Goal: Information Seeking & Learning: Check status

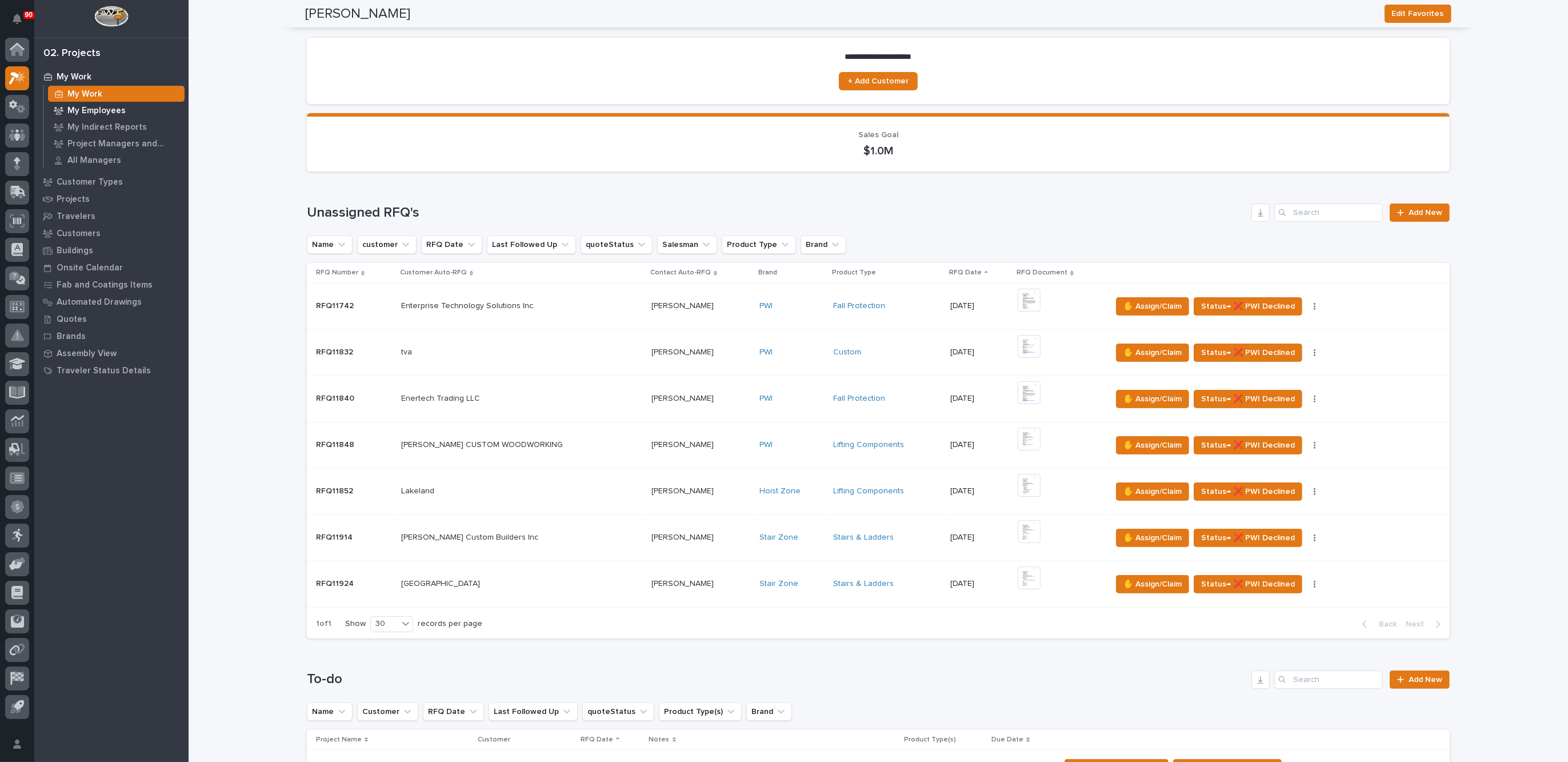
click at [93, 110] on p "My Employees" at bounding box center [96, 111] width 58 height 10
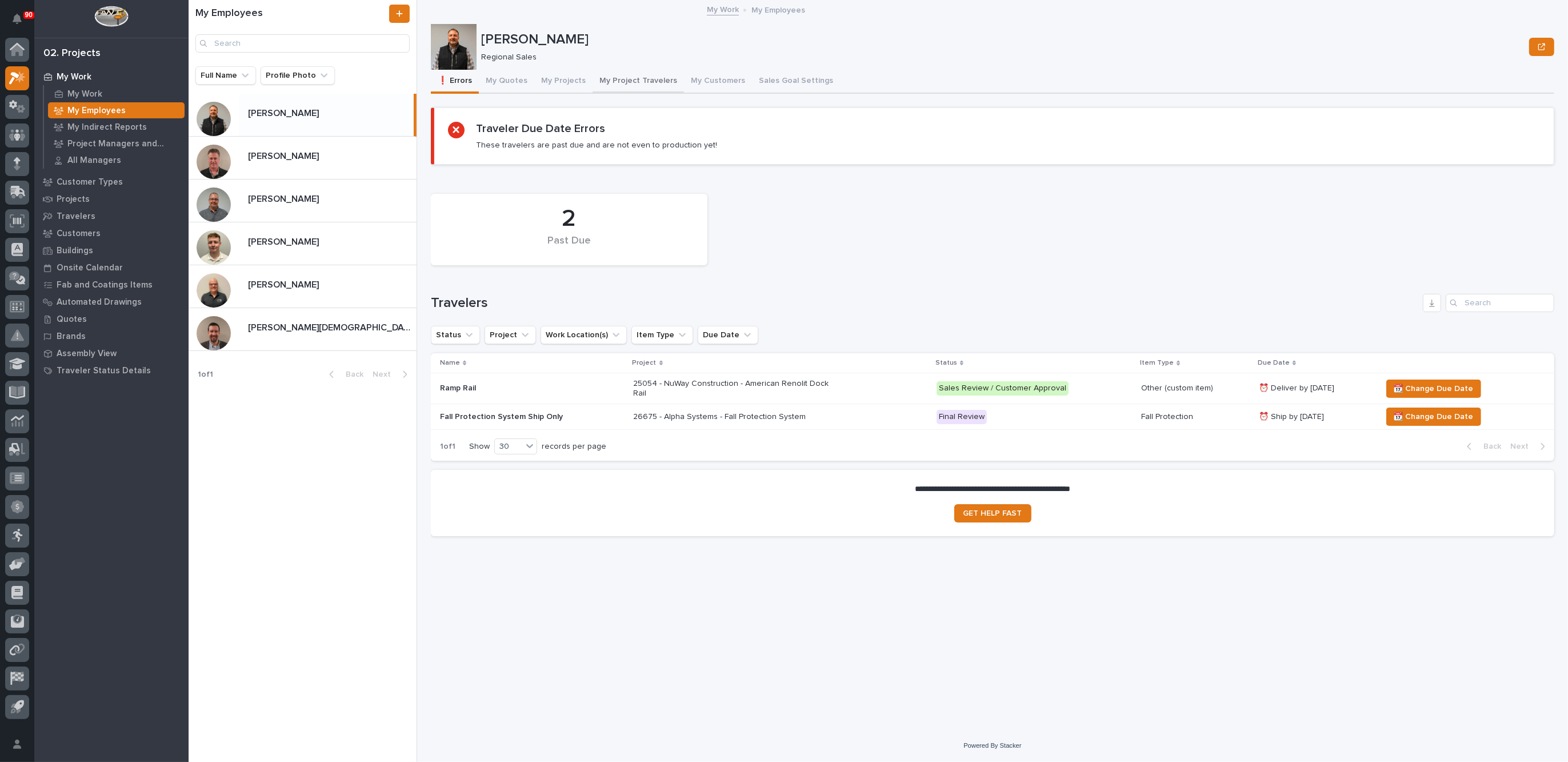
click at [638, 76] on button "My Project Travelers" at bounding box center [638, 81] width 92 height 24
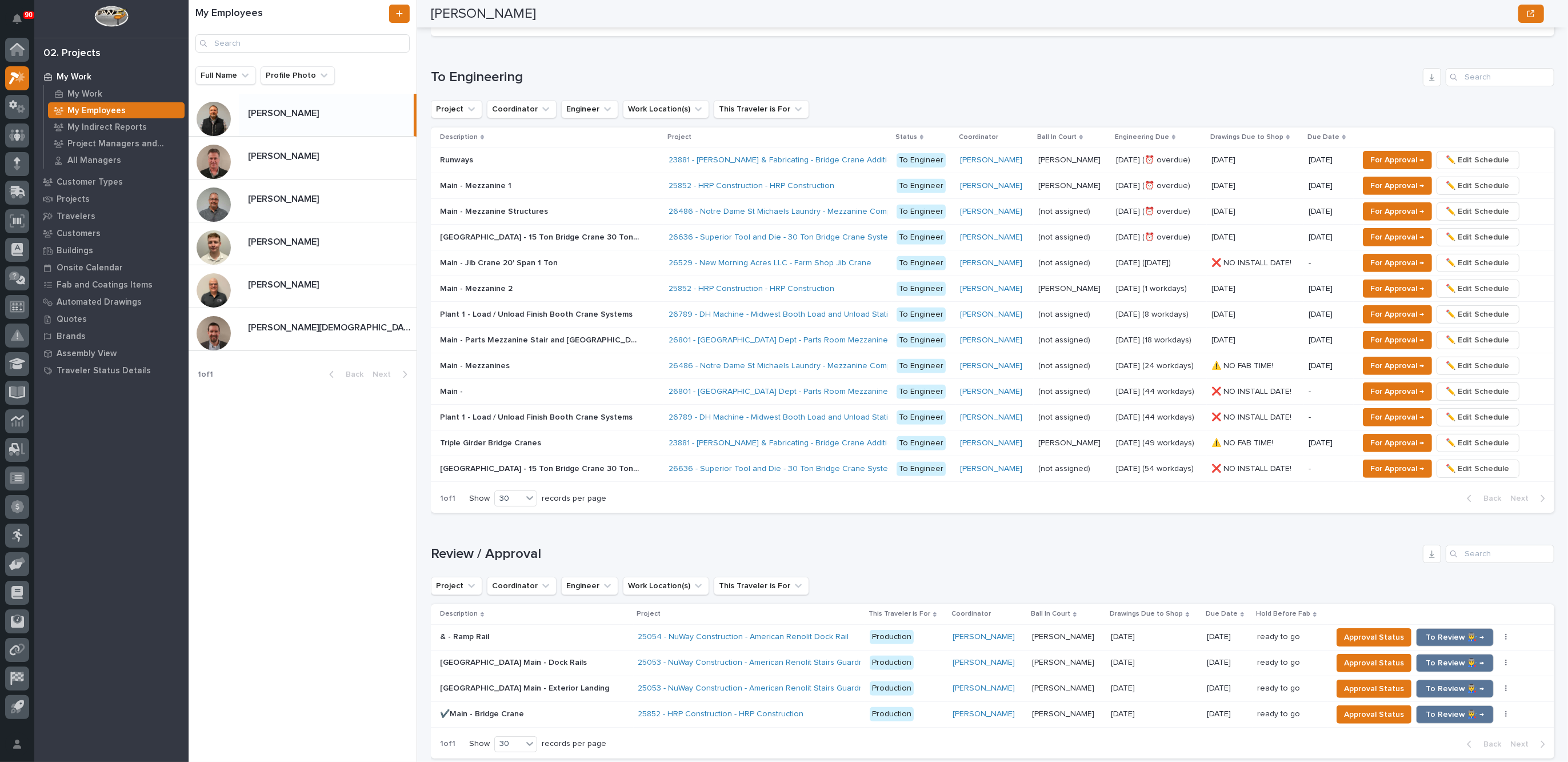
scroll to position [522, 0]
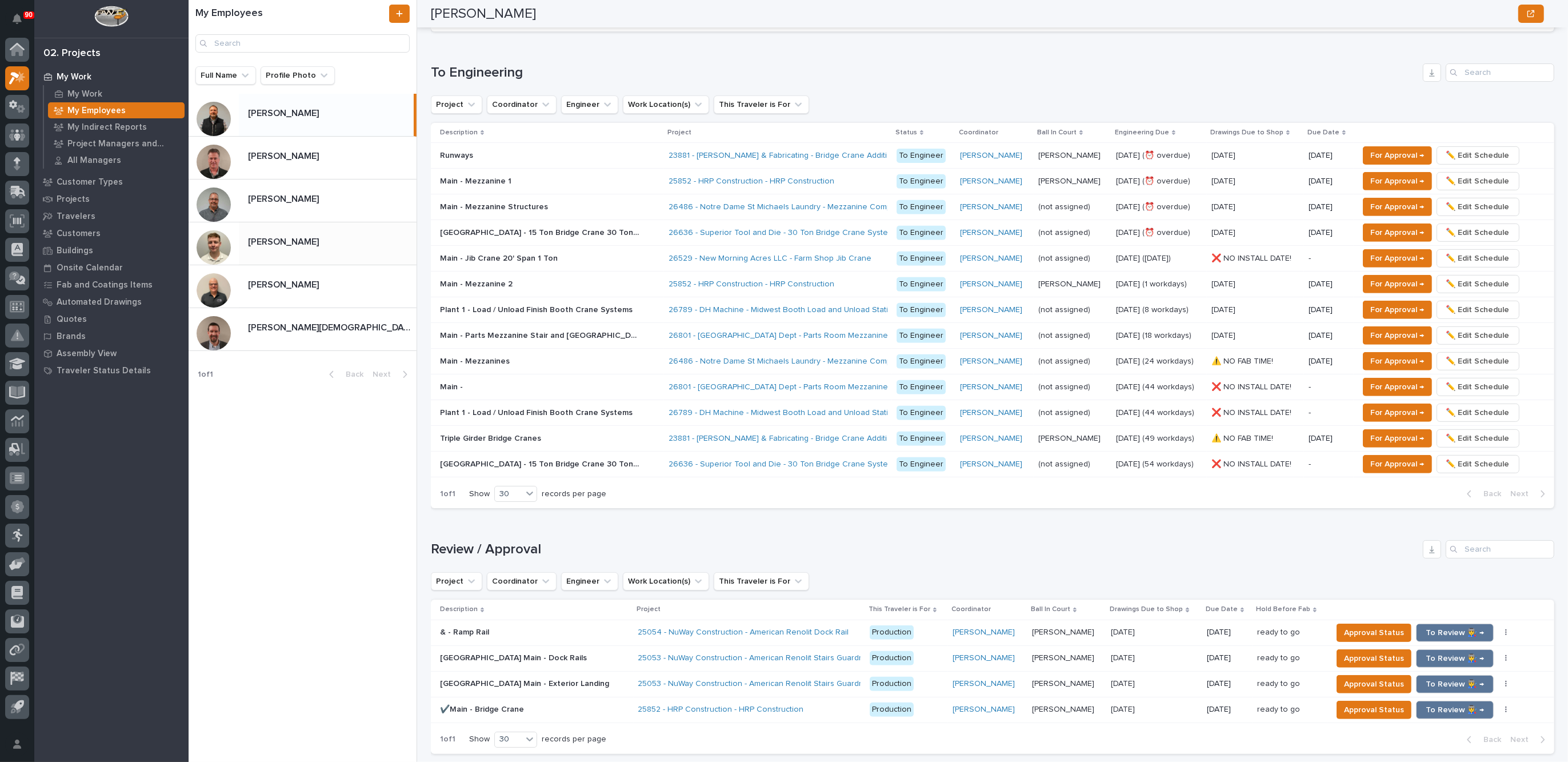
drag, startPoint x: 293, startPoint y: 154, endPoint x: 368, endPoint y: 235, distance: 110.4
click at [293, 155] on p "[PERSON_NAME]" at bounding box center [284, 155] width 73 height 13
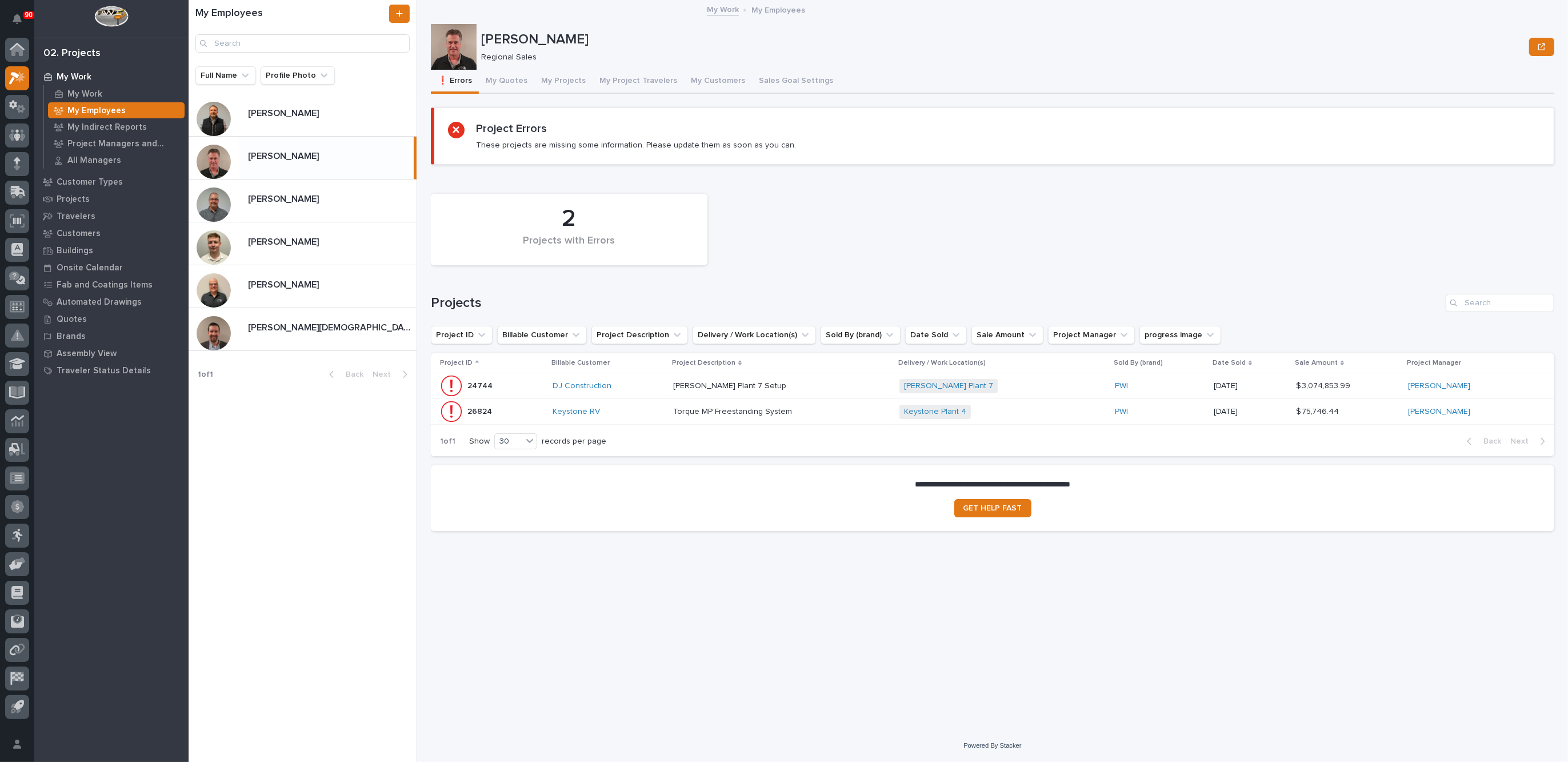
click at [657, 379] on div "DJ Construction" at bounding box center [608, 386] width 111 height 19
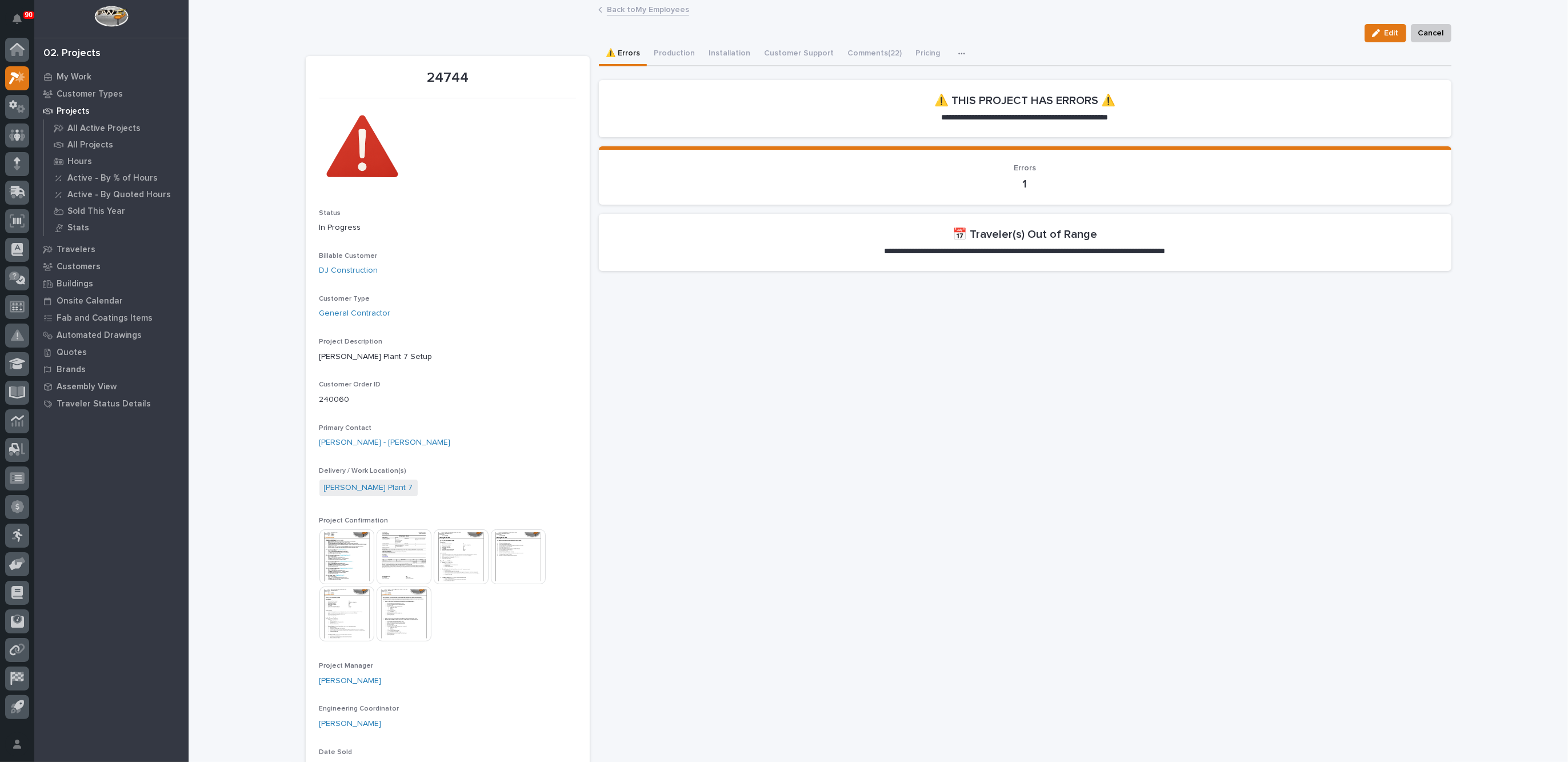
click at [630, 6] on link "Back to My Employees" at bounding box center [648, 9] width 82 height 13
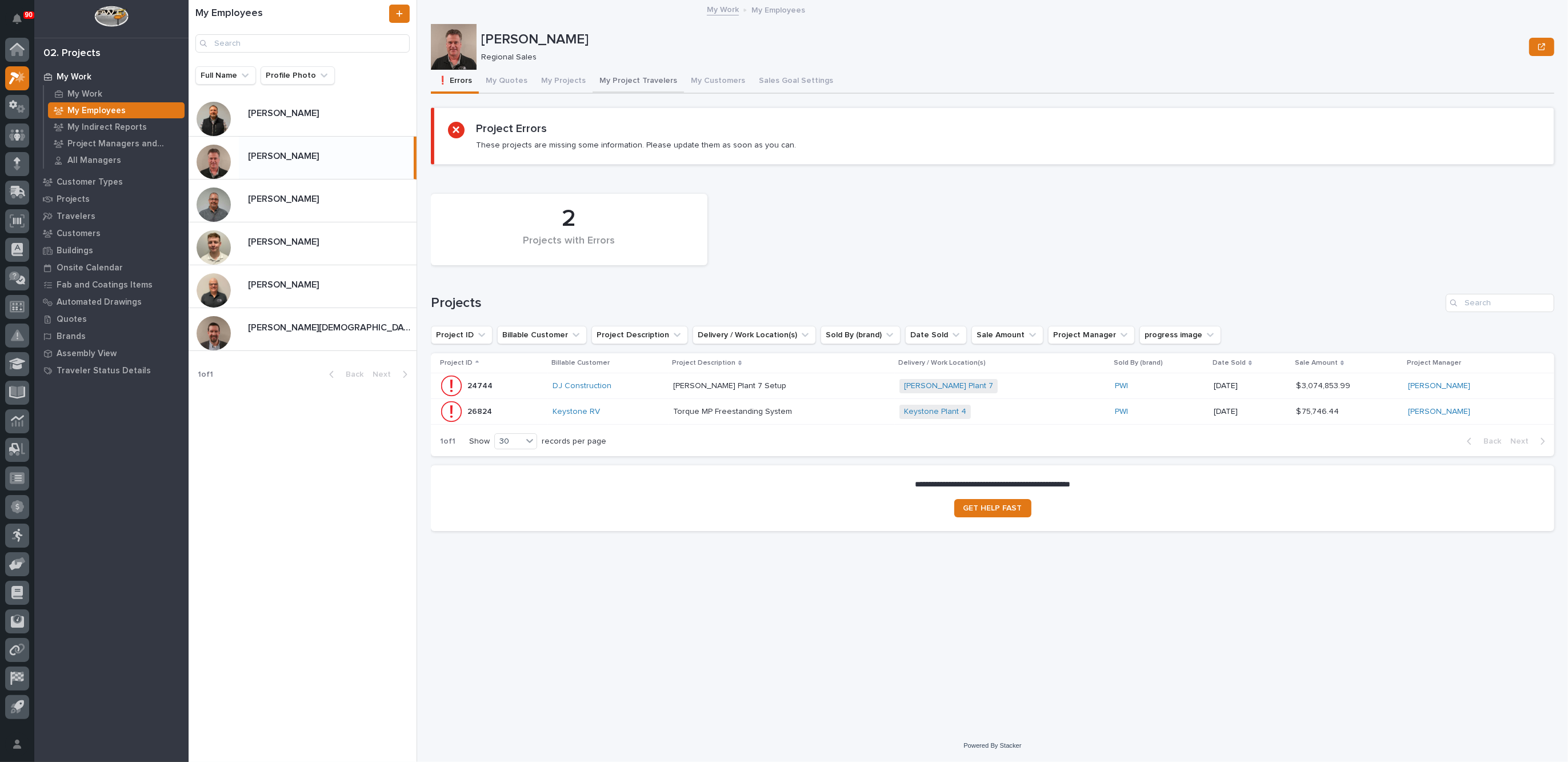
click at [616, 81] on button "My Project Travelers" at bounding box center [638, 81] width 92 height 24
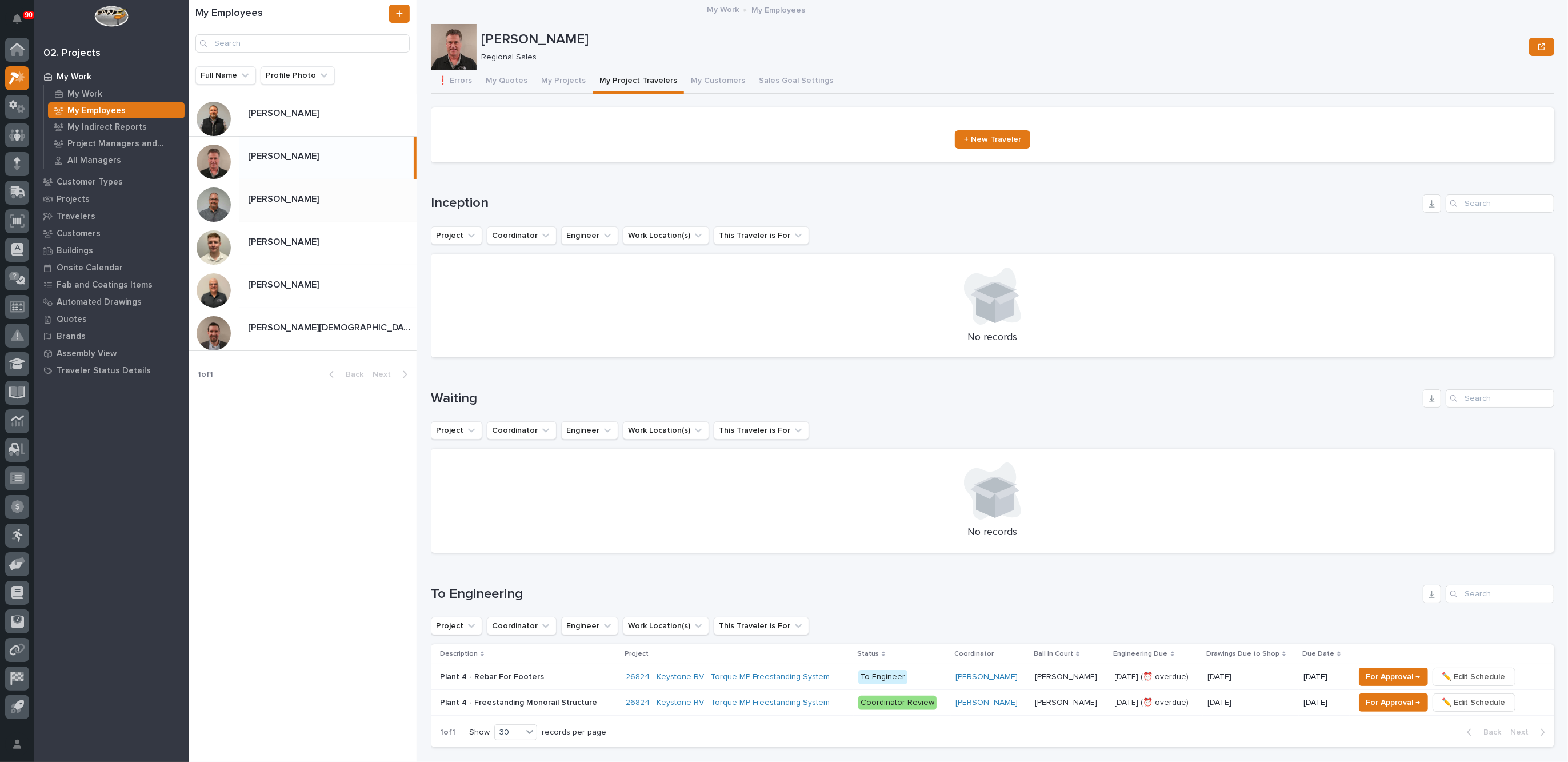
click at [270, 199] on p "[PERSON_NAME]" at bounding box center [284, 198] width 73 height 13
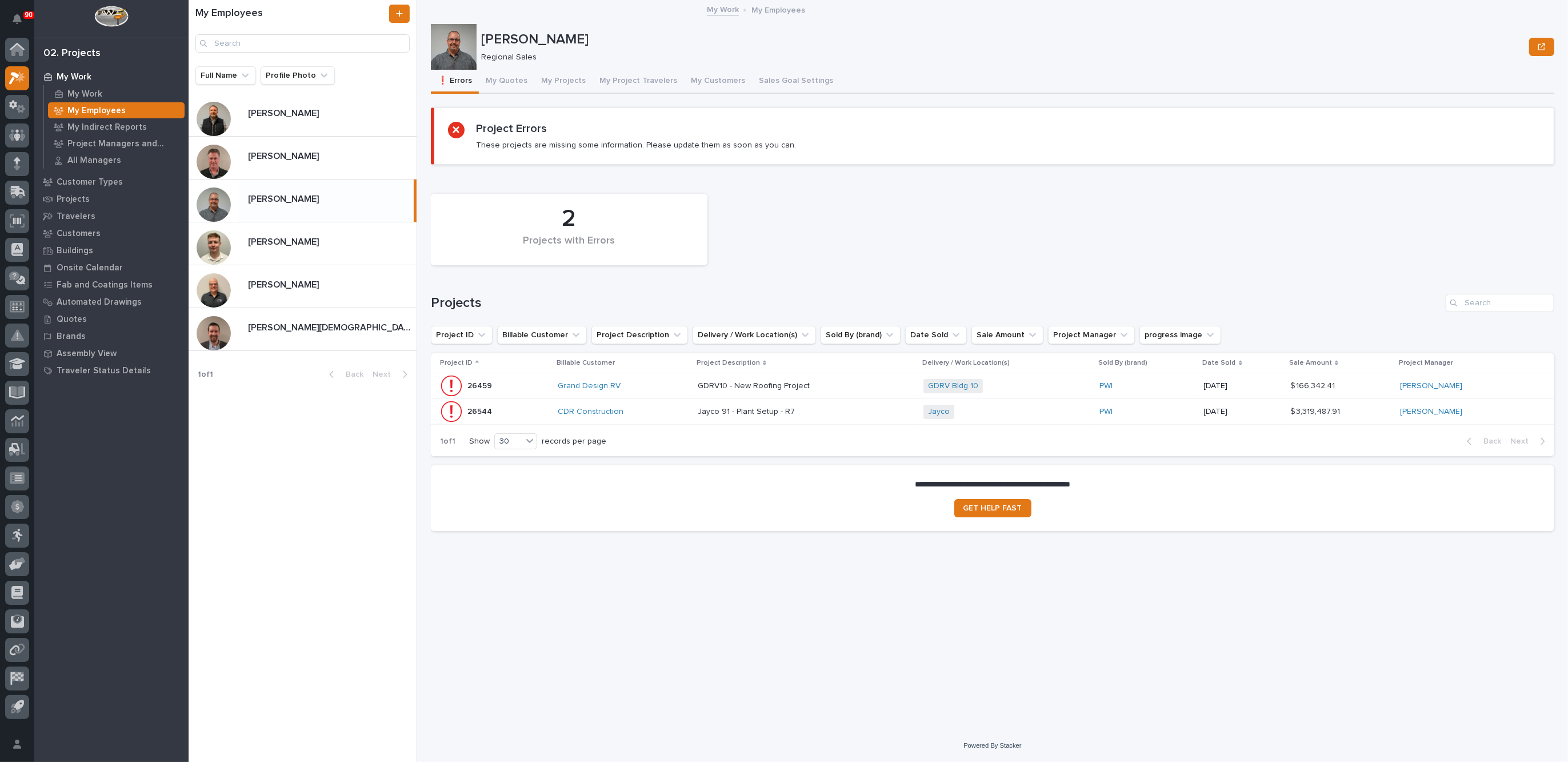
click at [679, 402] on div "CDR Construction" at bounding box center [623, 411] width 130 height 19
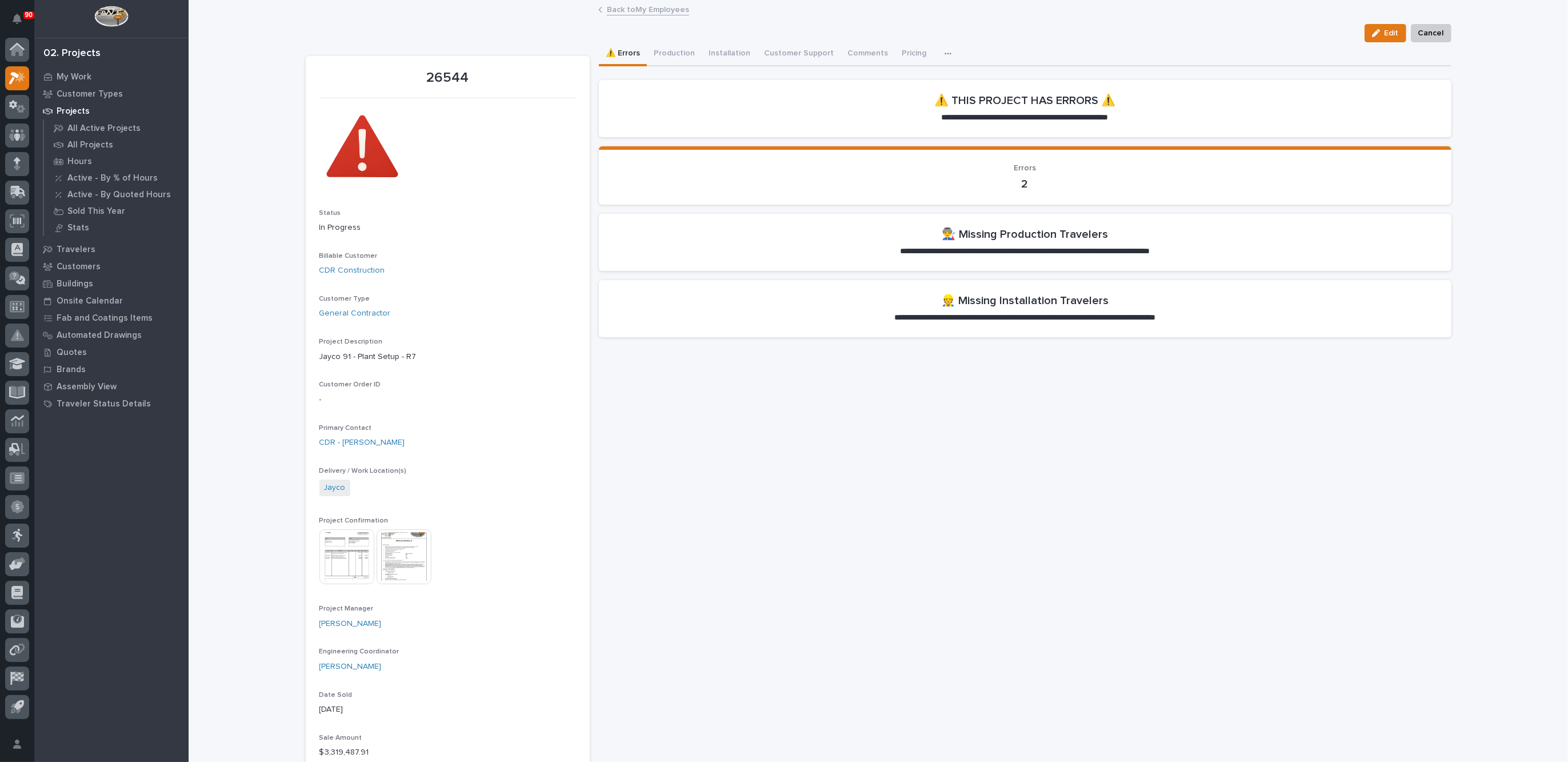
click at [630, 10] on link "Back to My Employees" at bounding box center [648, 9] width 82 height 13
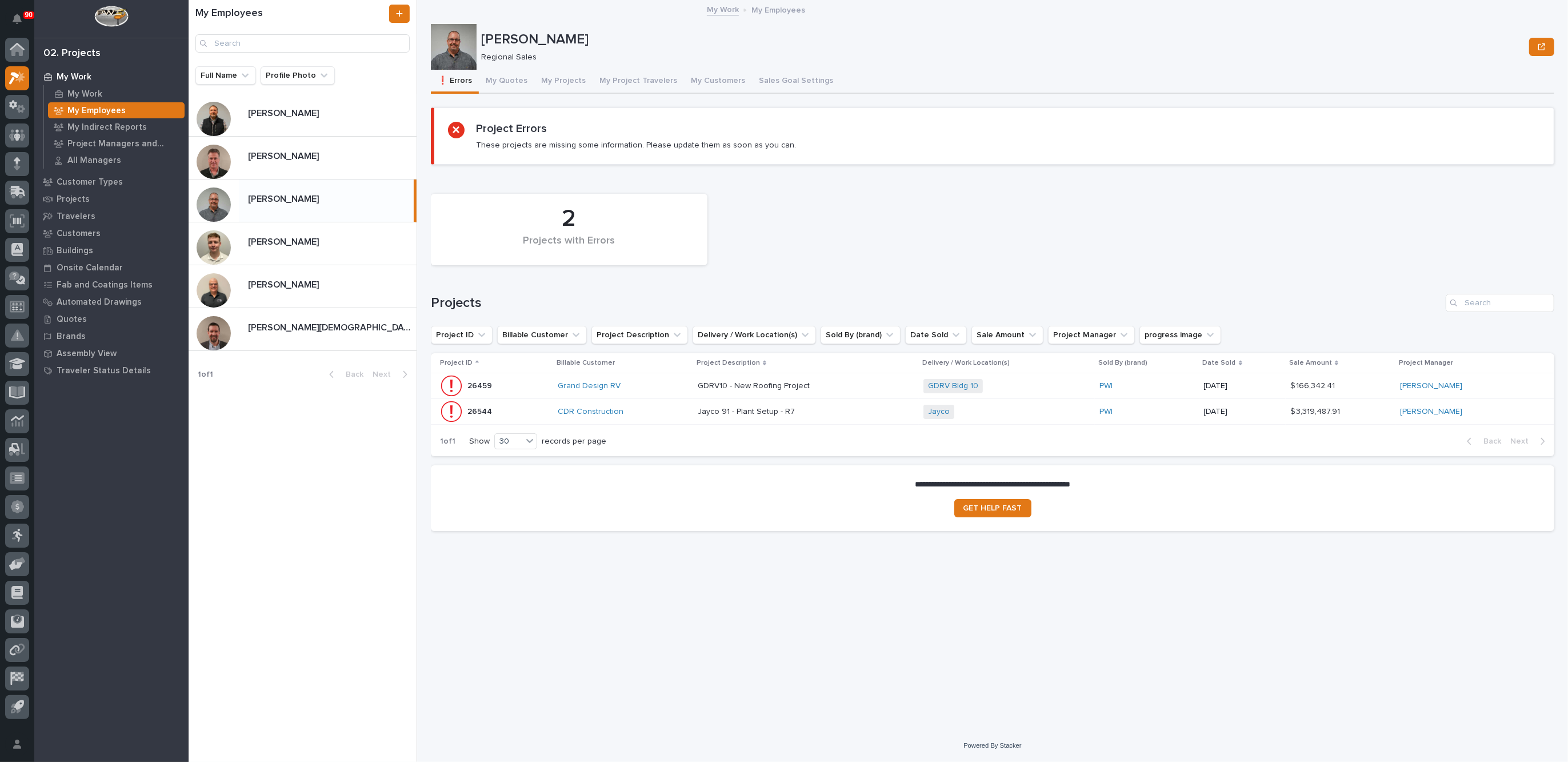
click at [847, 385] on p at bounding box center [797, 386] width 200 height 10
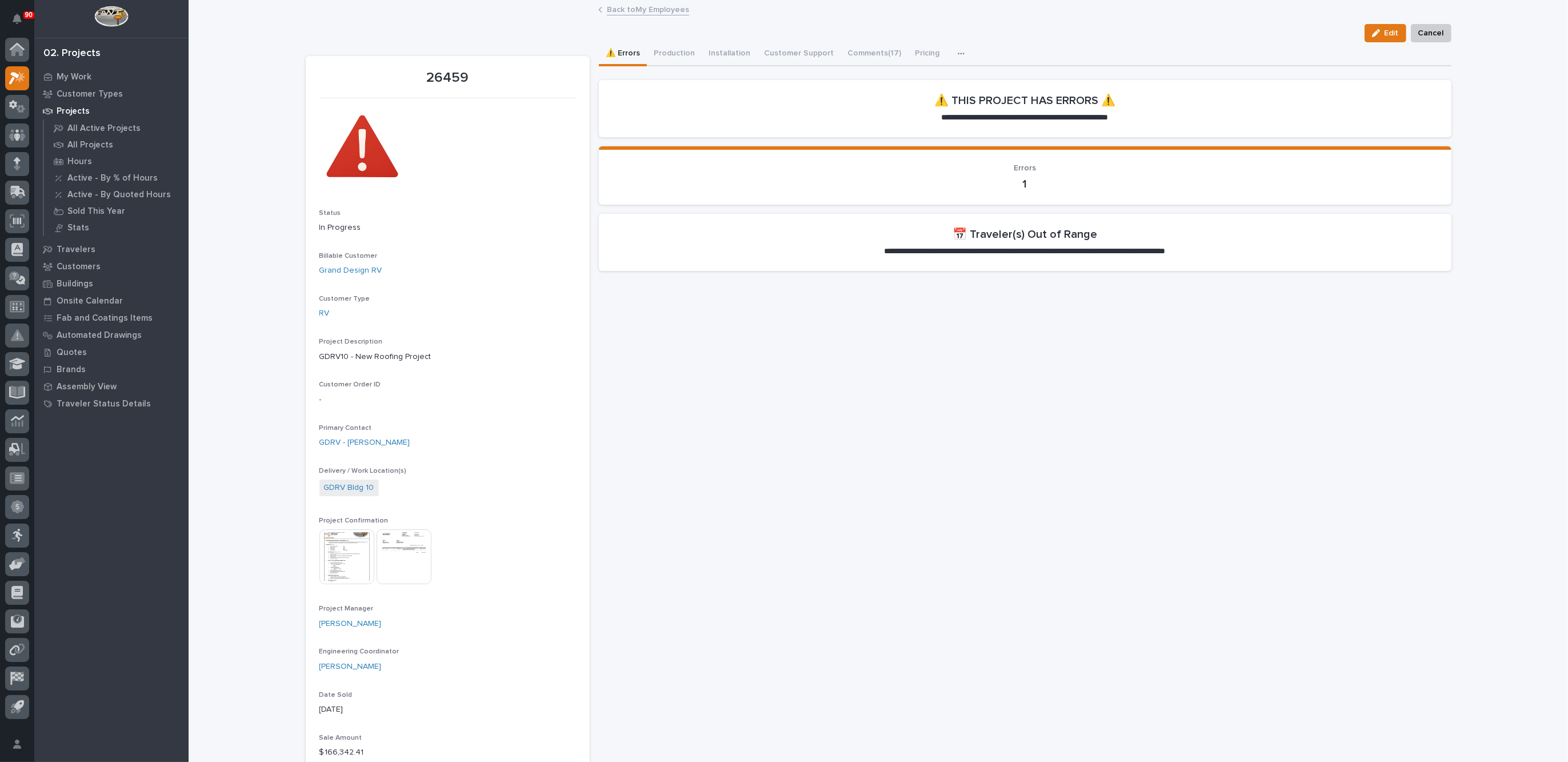
click at [639, 8] on link "Back to My Employees" at bounding box center [648, 9] width 82 height 13
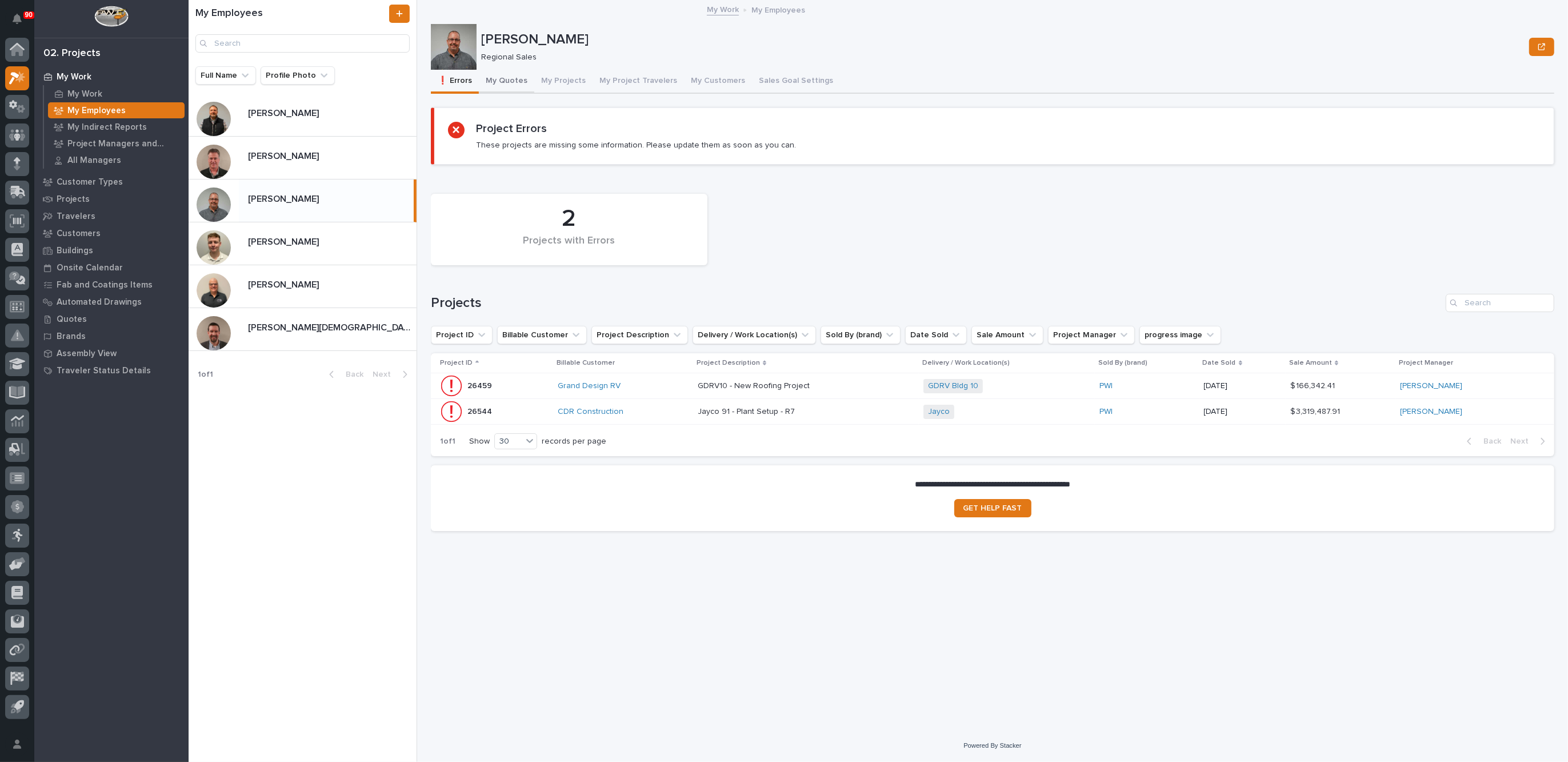
click at [506, 79] on button "My Quotes" at bounding box center [507, 81] width 56 height 24
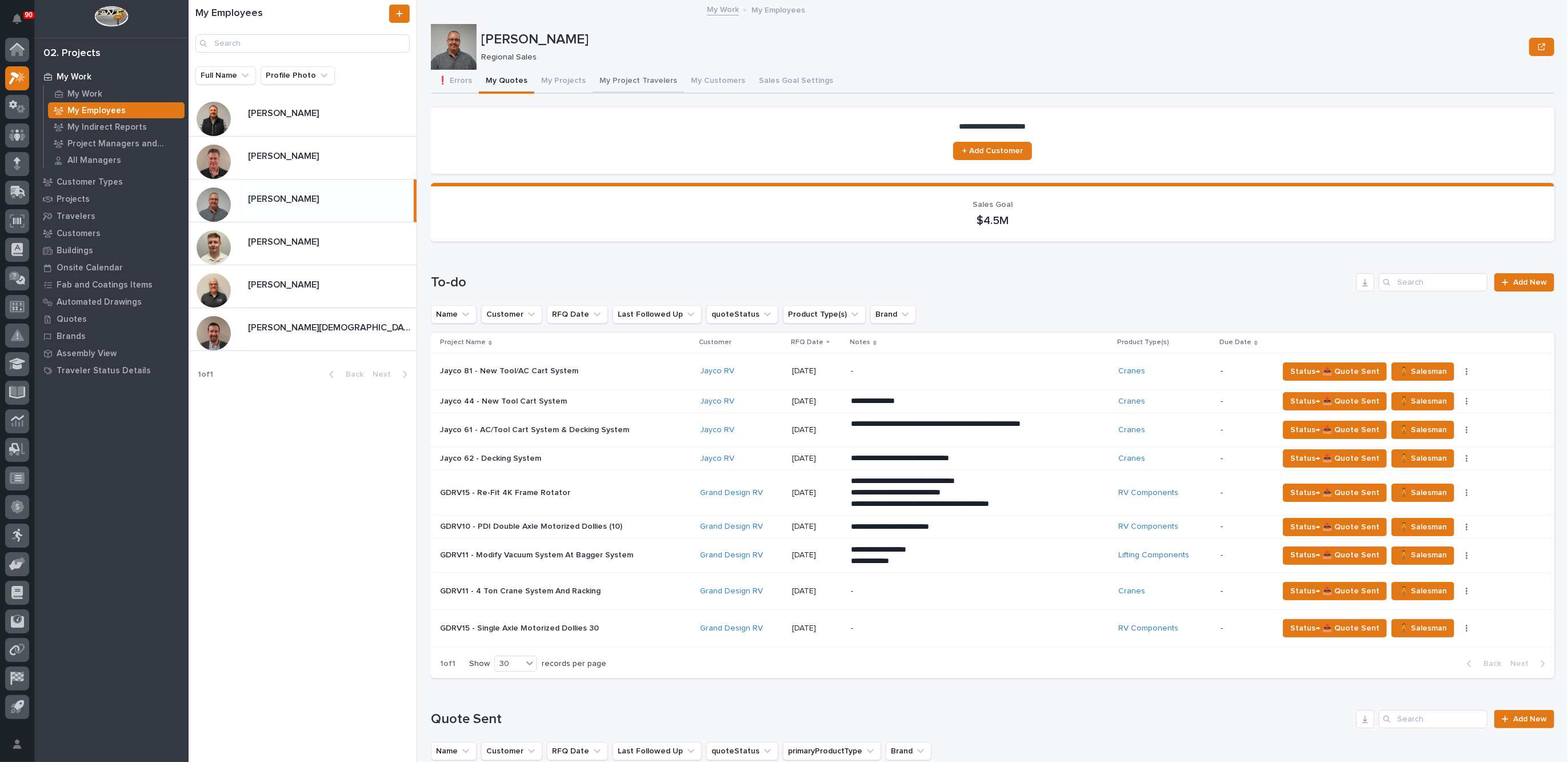
click at [623, 76] on button "My Project Travelers" at bounding box center [638, 81] width 92 height 24
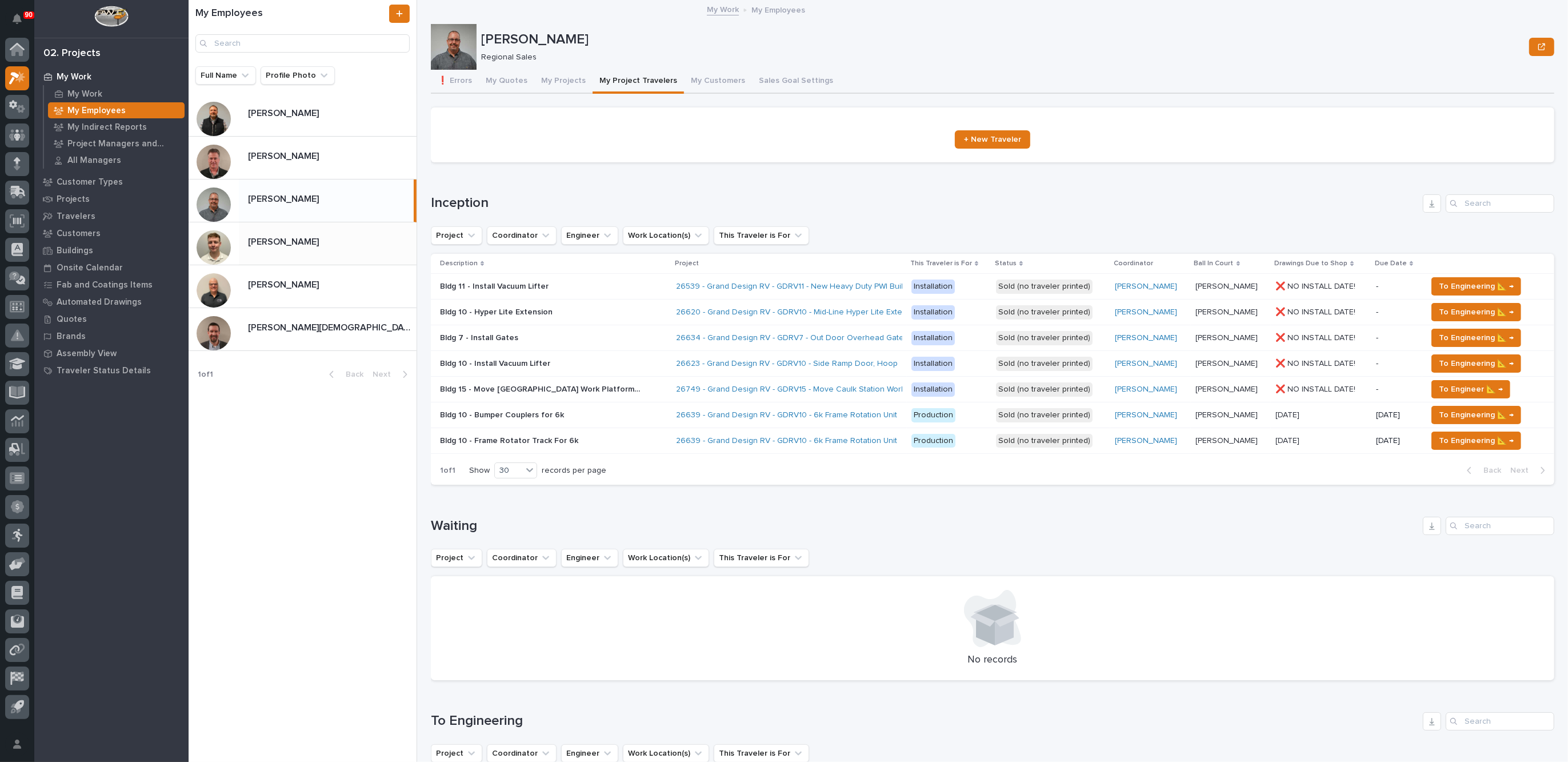
drag, startPoint x: 286, startPoint y: 240, endPoint x: 289, endPoint y: 245, distance: 5.8
click at [286, 240] on p "[PERSON_NAME]" at bounding box center [284, 241] width 73 height 13
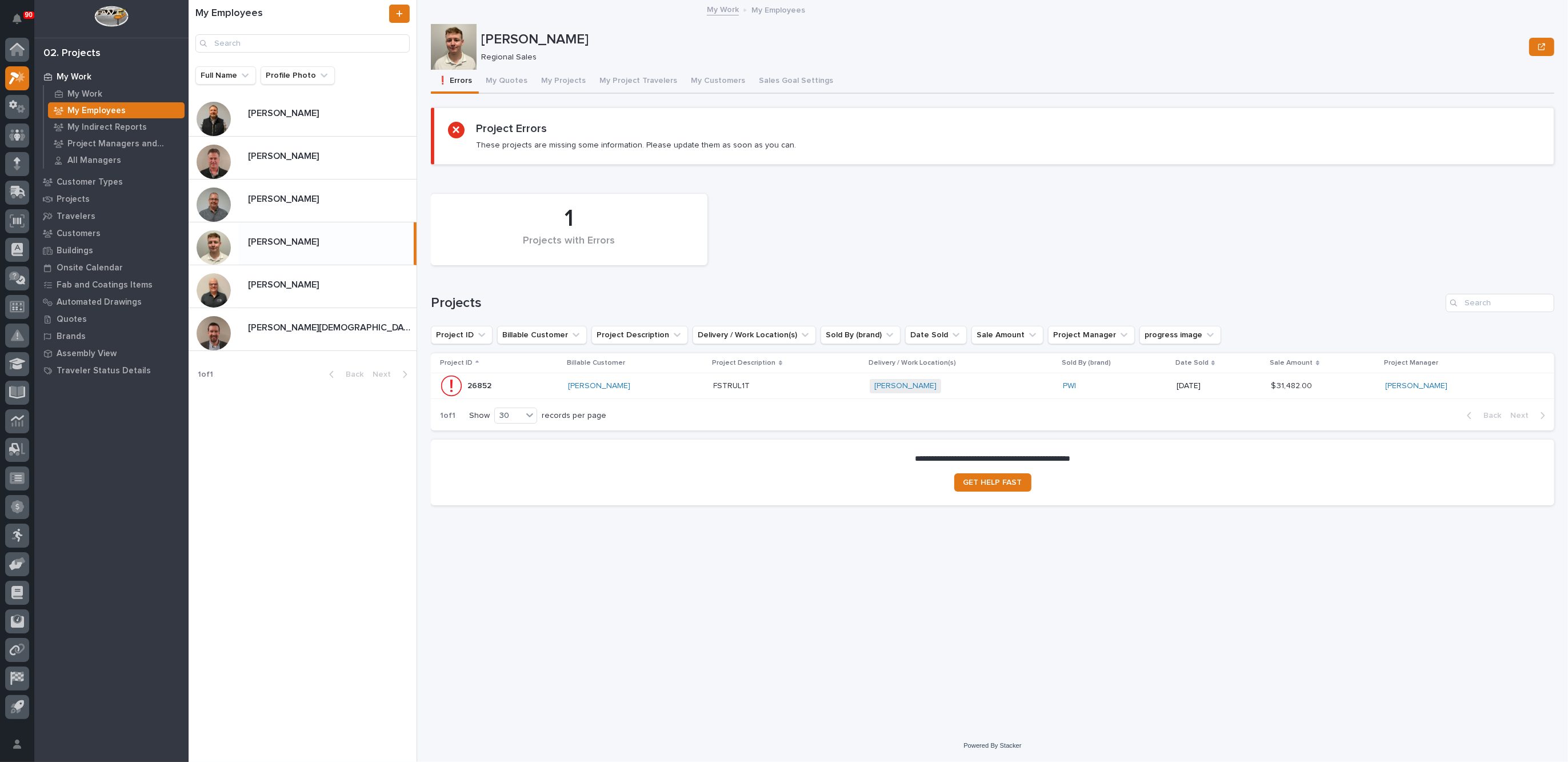
click at [781, 377] on div "FSTRUL1T FSTRUL1T" at bounding box center [787, 386] width 147 height 19
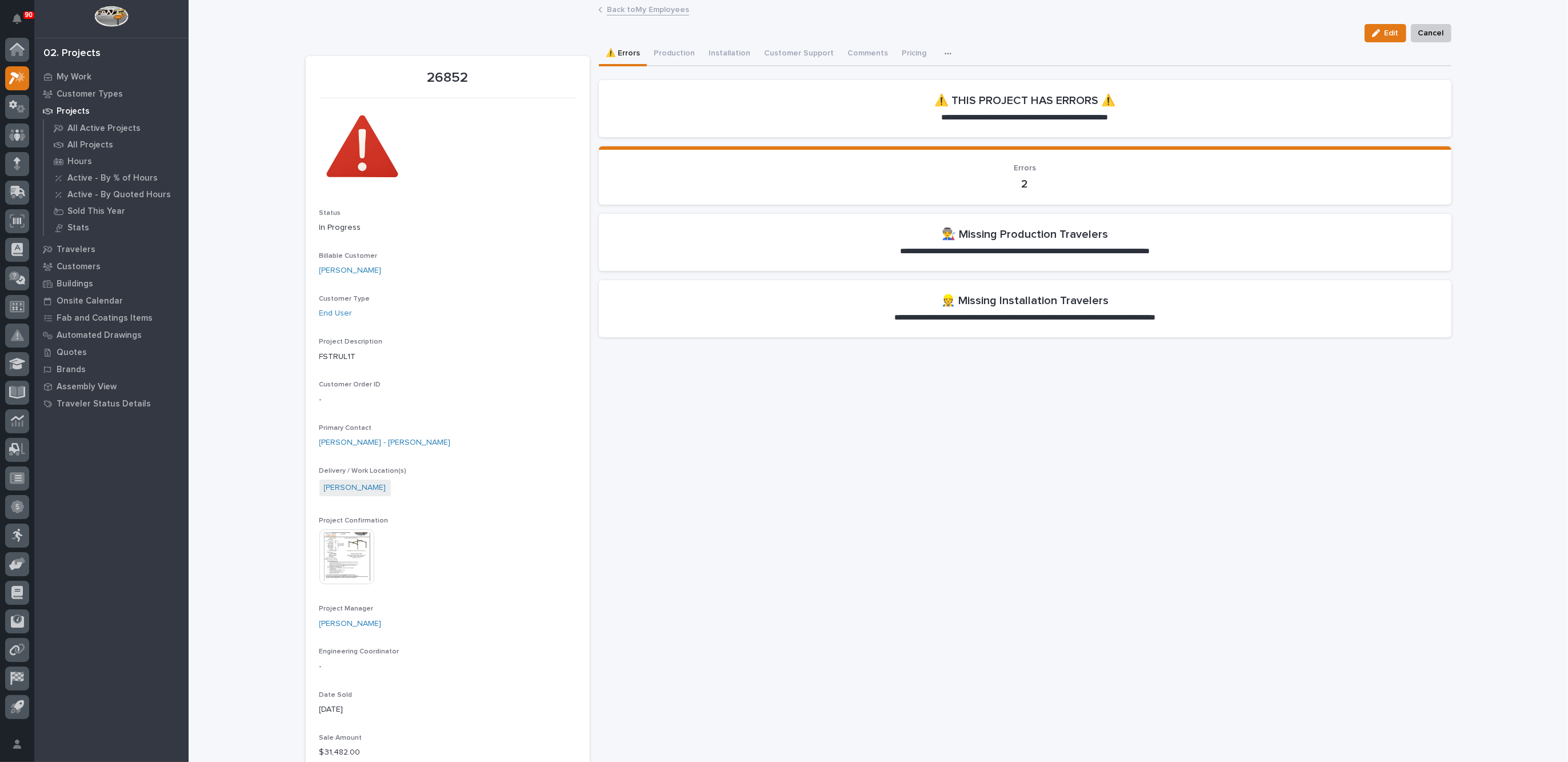
click at [647, 8] on link "Back to My Employees" at bounding box center [648, 9] width 82 height 13
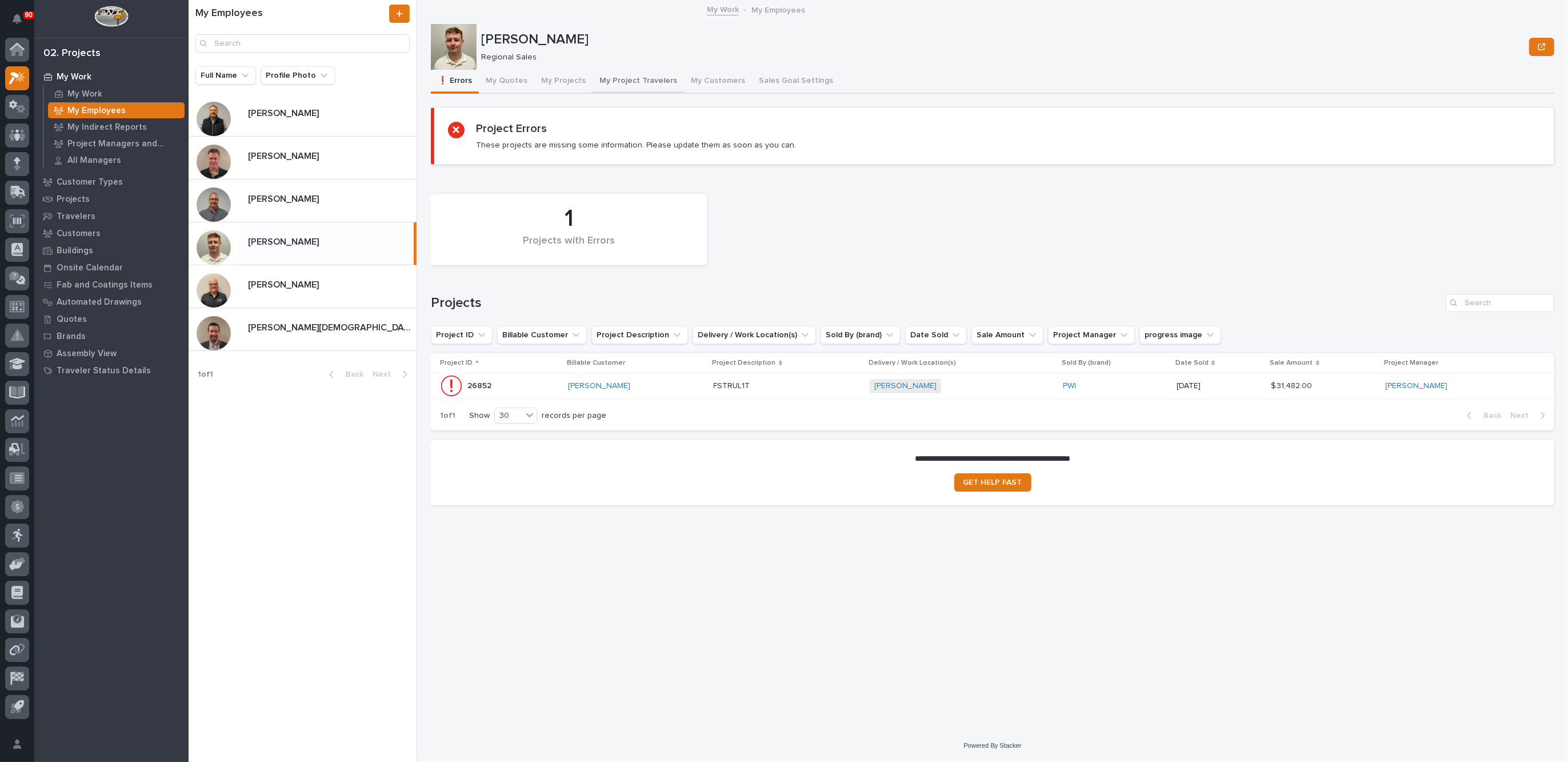
click at [626, 77] on button "My Project Travelers" at bounding box center [638, 81] width 92 height 24
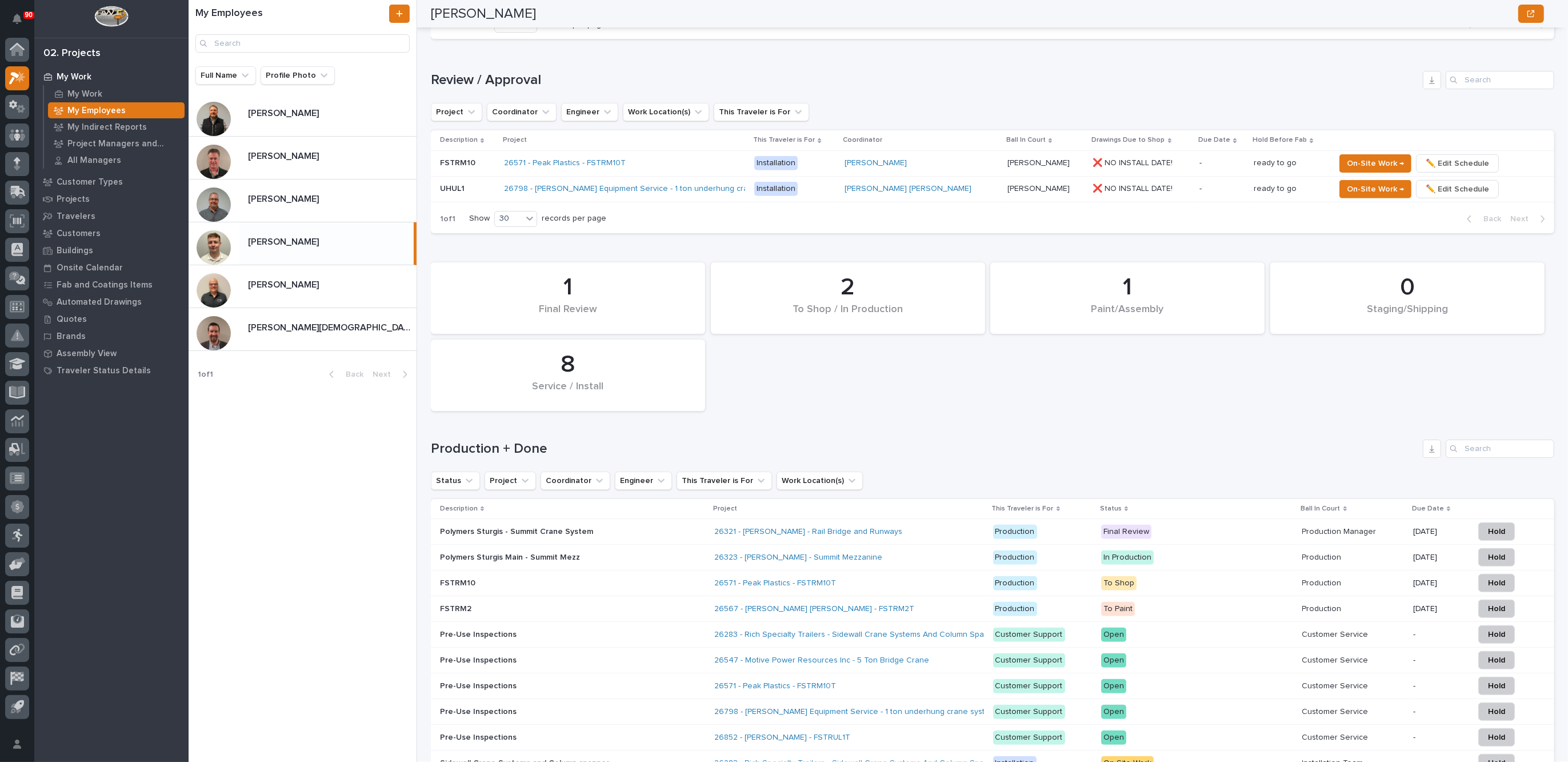
scroll to position [715, 0]
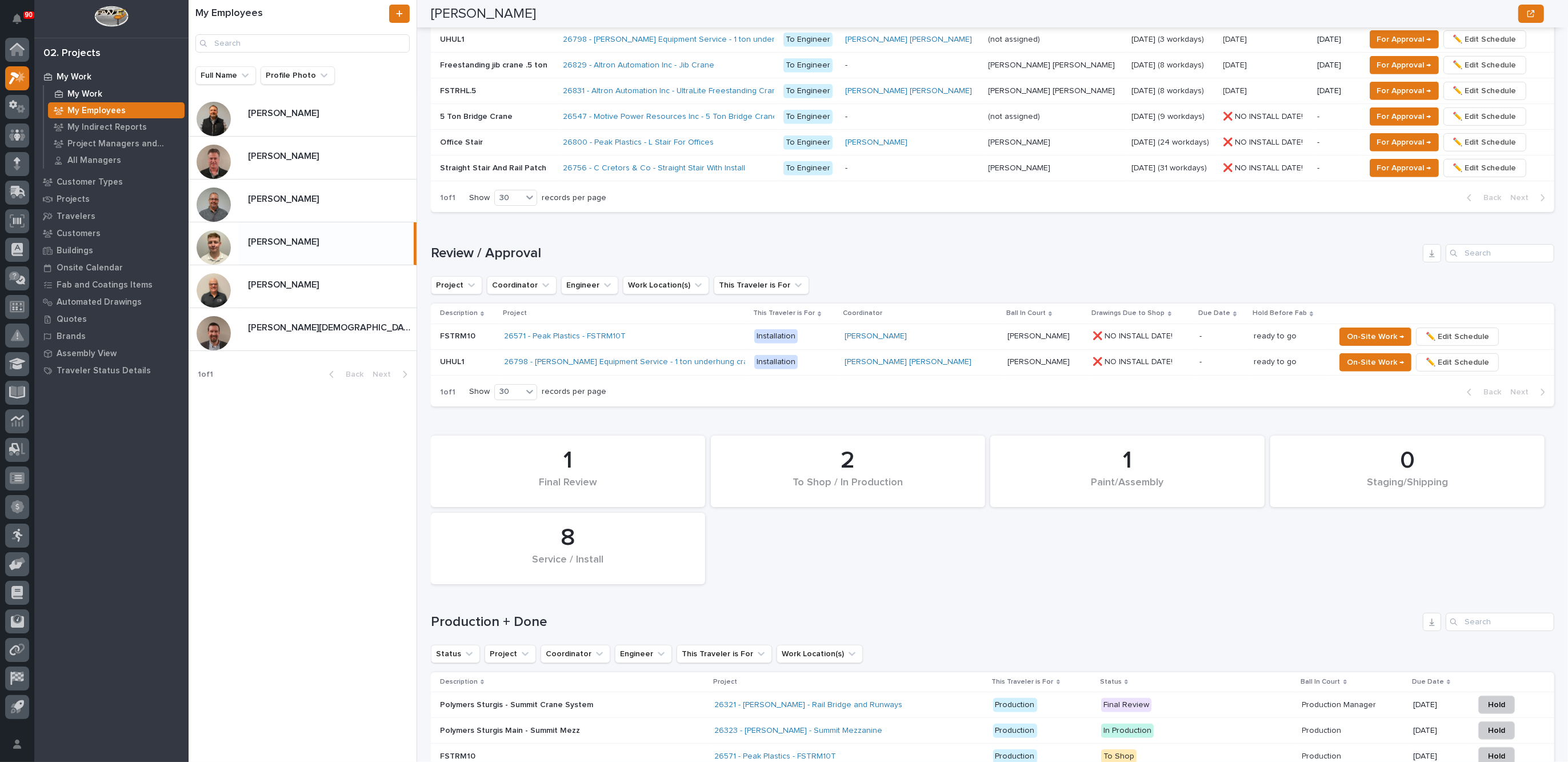
click at [81, 90] on p "My Work" at bounding box center [85, 94] width 35 height 10
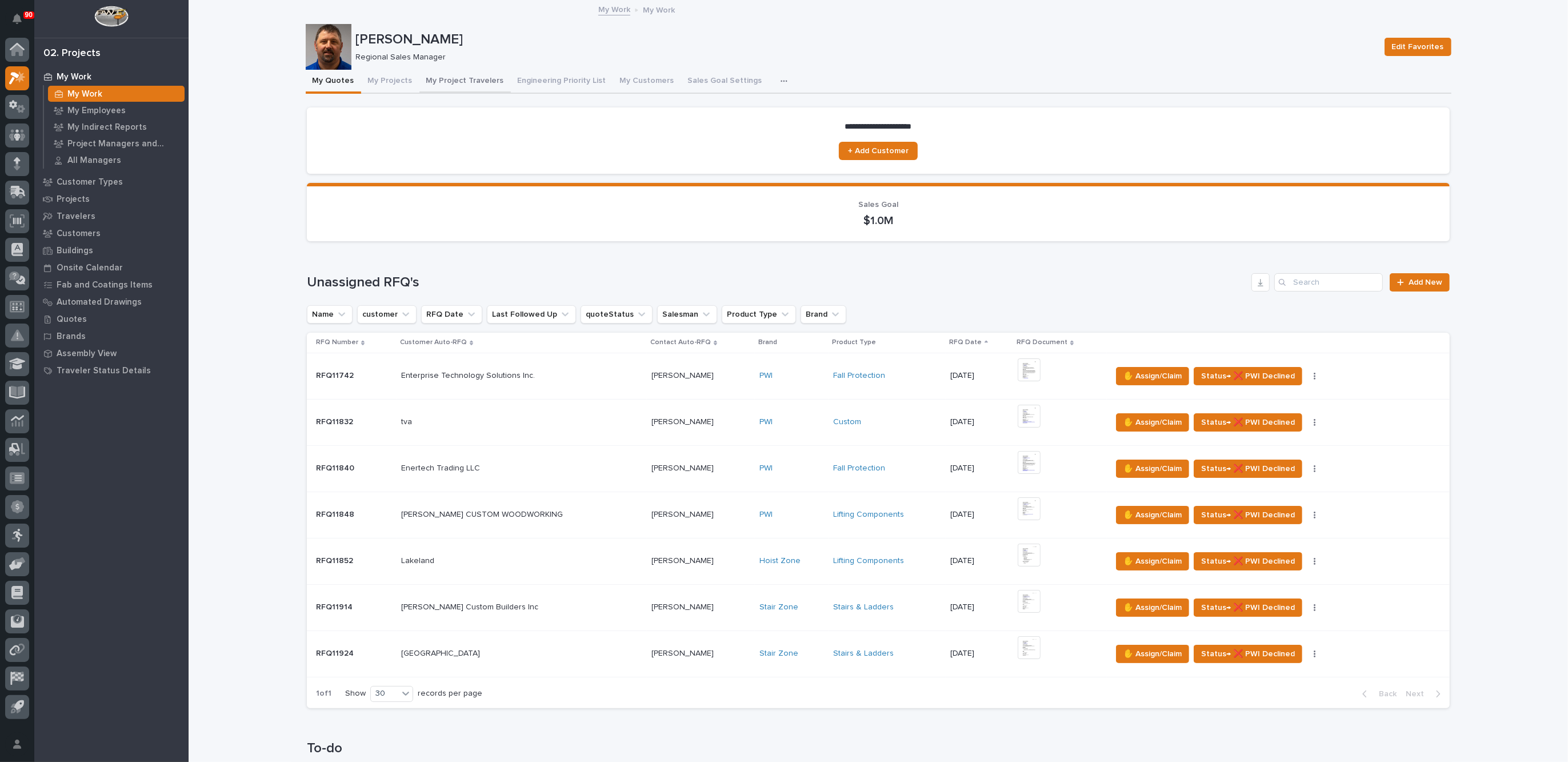
click at [457, 79] on button "My Project Travelers" at bounding box center [465, 81] width 92 height 24
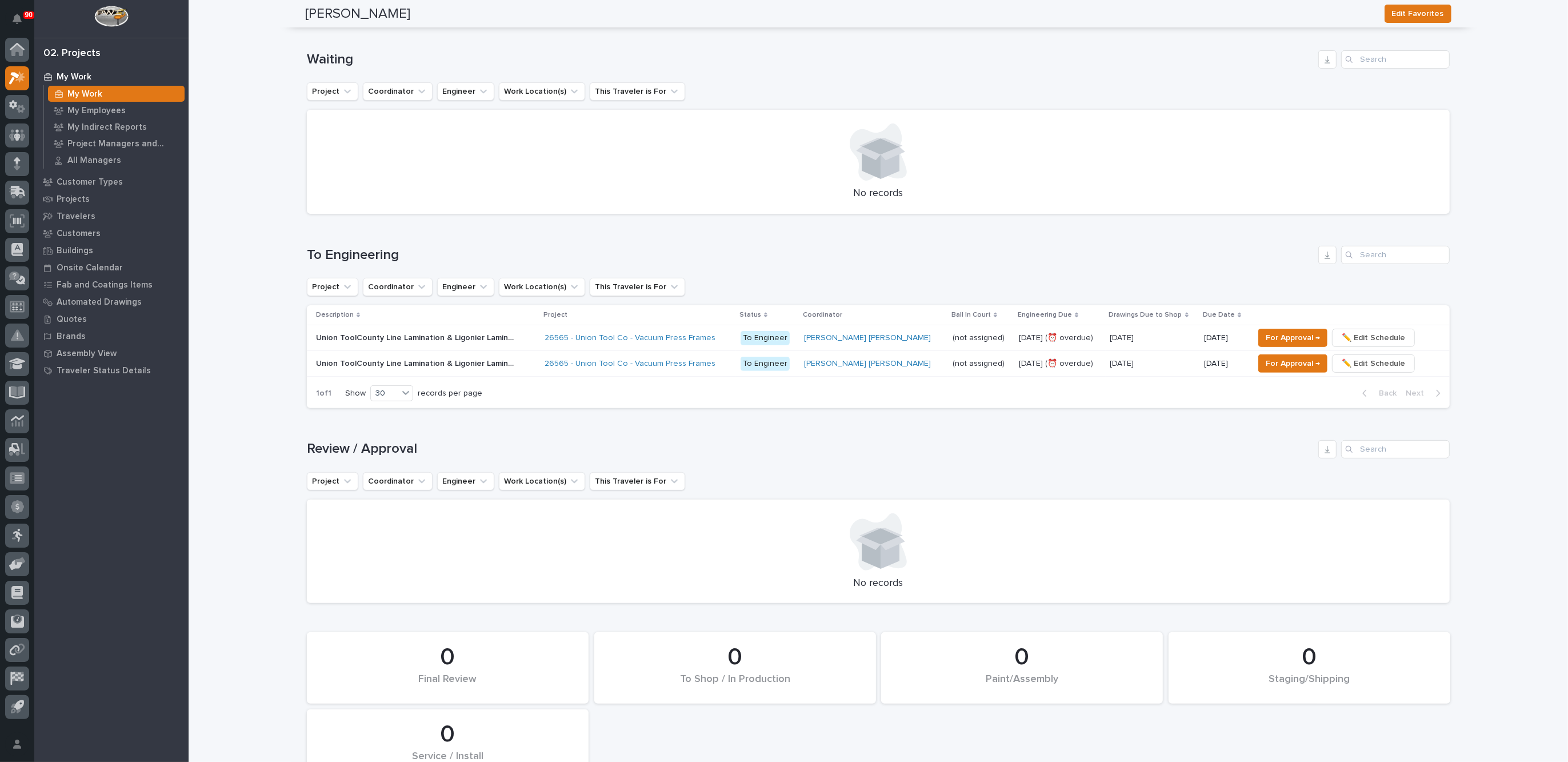
scroll to position [358, 0]
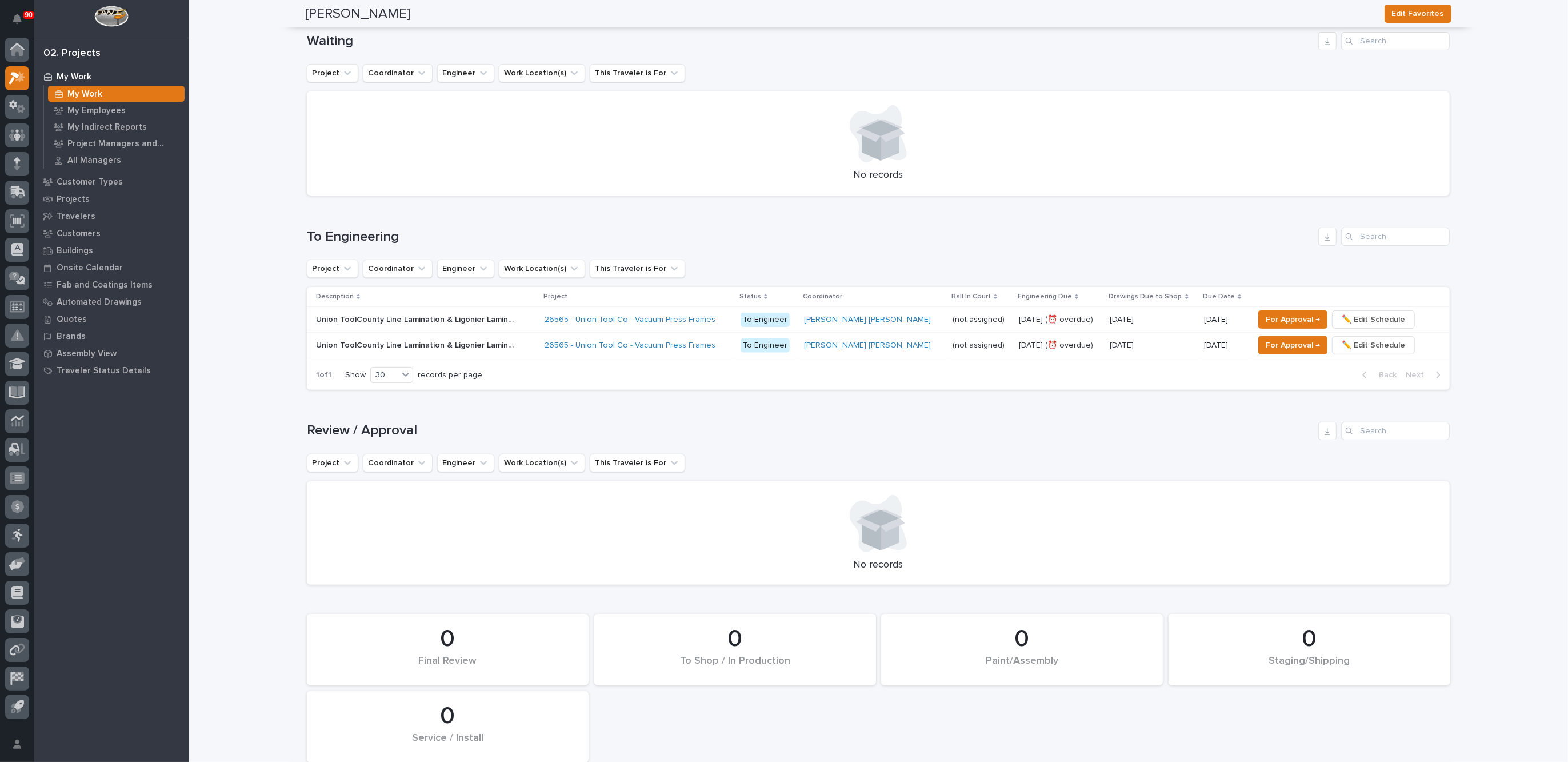
click at [524, 315] on div "Union ToolCounty Line Lamination & Ligonier Lamination - 1 of 3 Identical Frame…" at bounding box center [425, 319] width 220 height 19
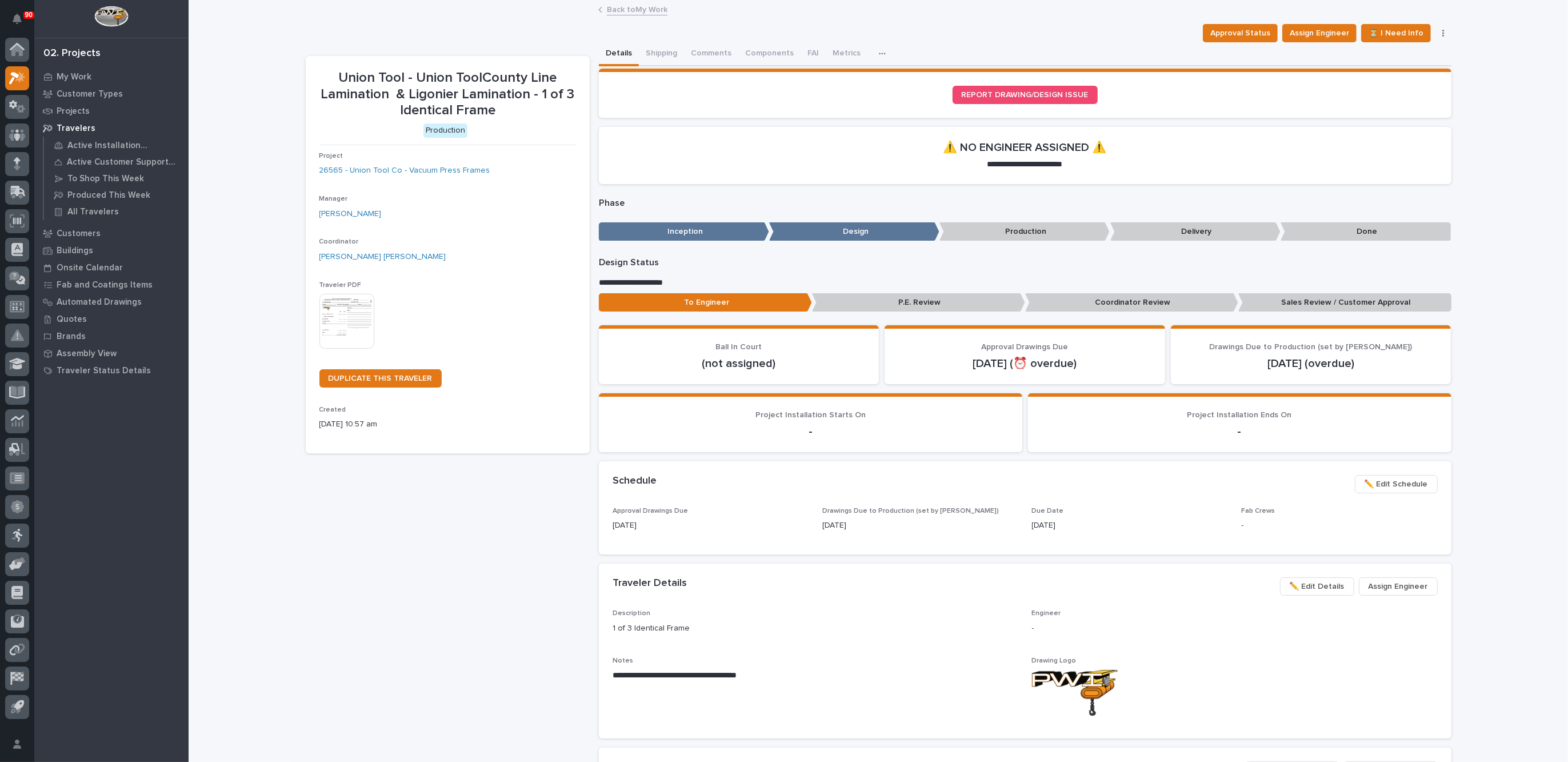
click at [616, 6] on link "Back to My Work" at bounding box center [637, 9] width 61 height 13
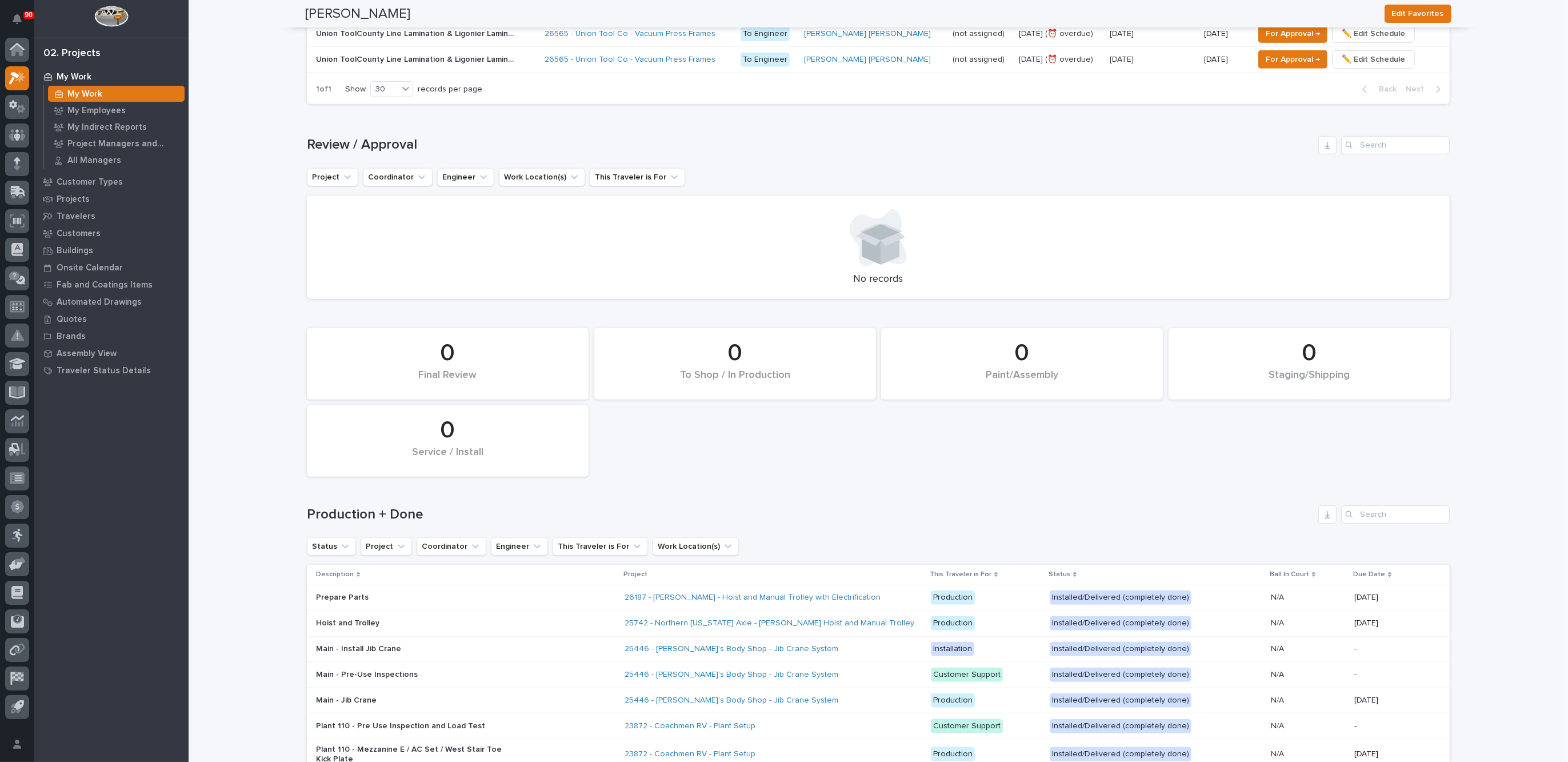
scroll to position [215, 0]
